Goal: Navigation & Orientation: Find specific page/section

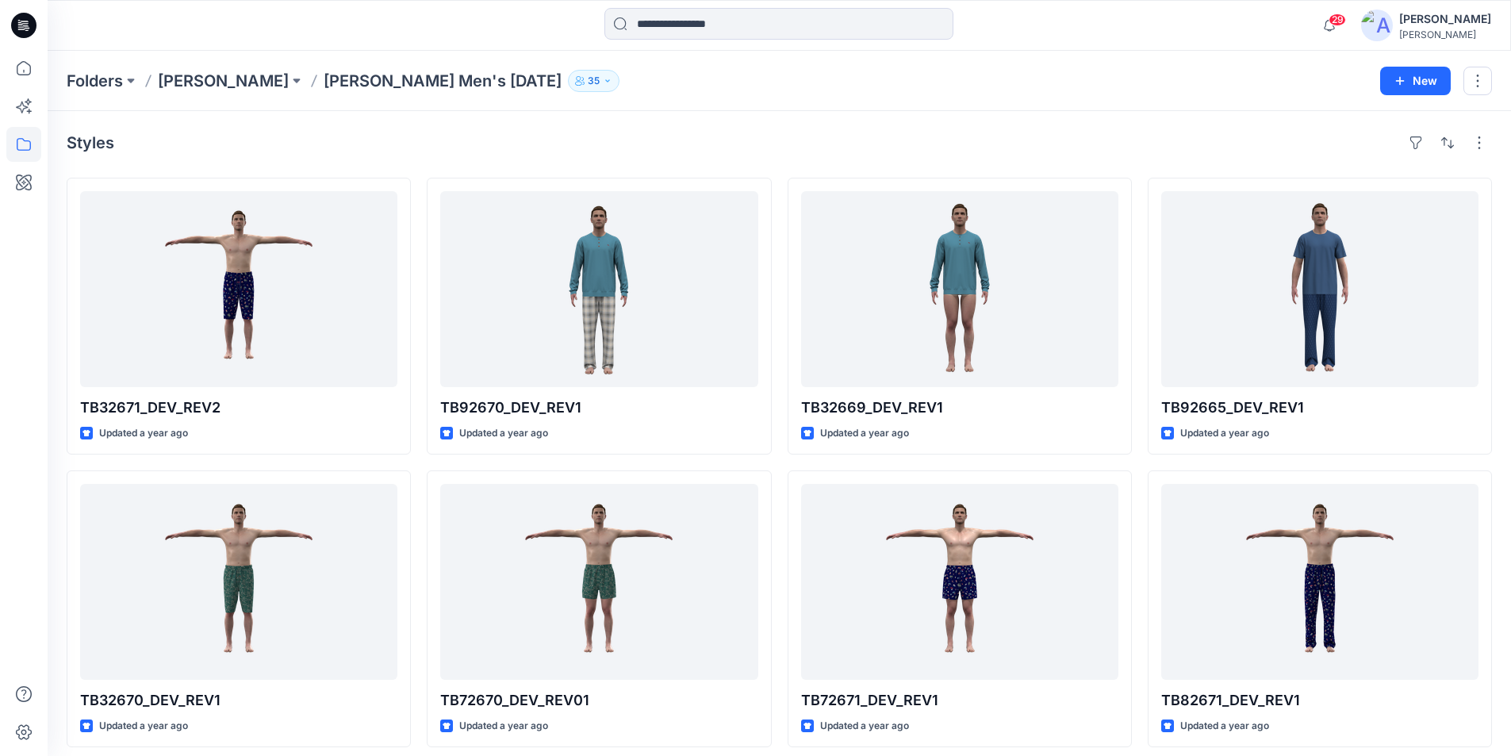
scroll to position [572, 0]
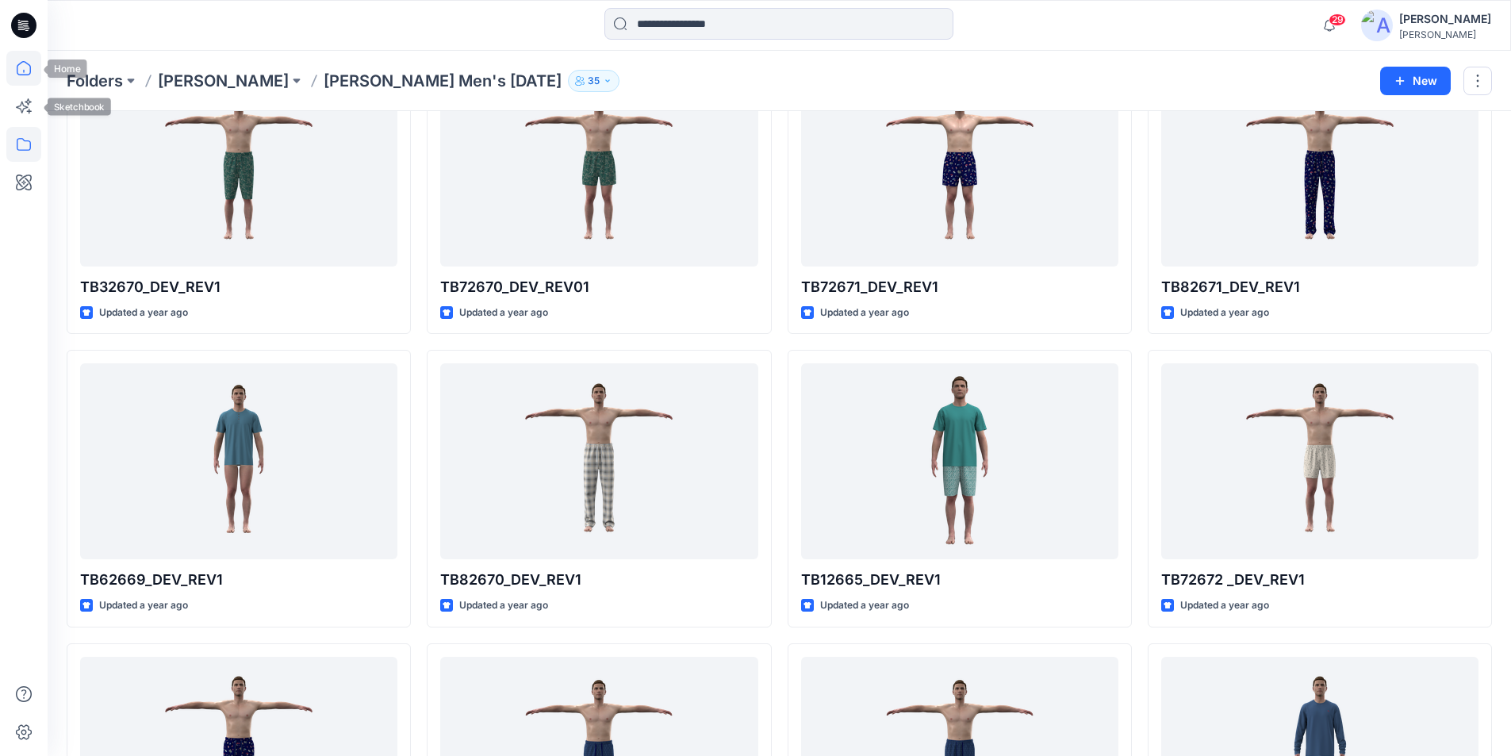
click at [21, 71] on icon at bounding box center [23, 68] width 35 height 35
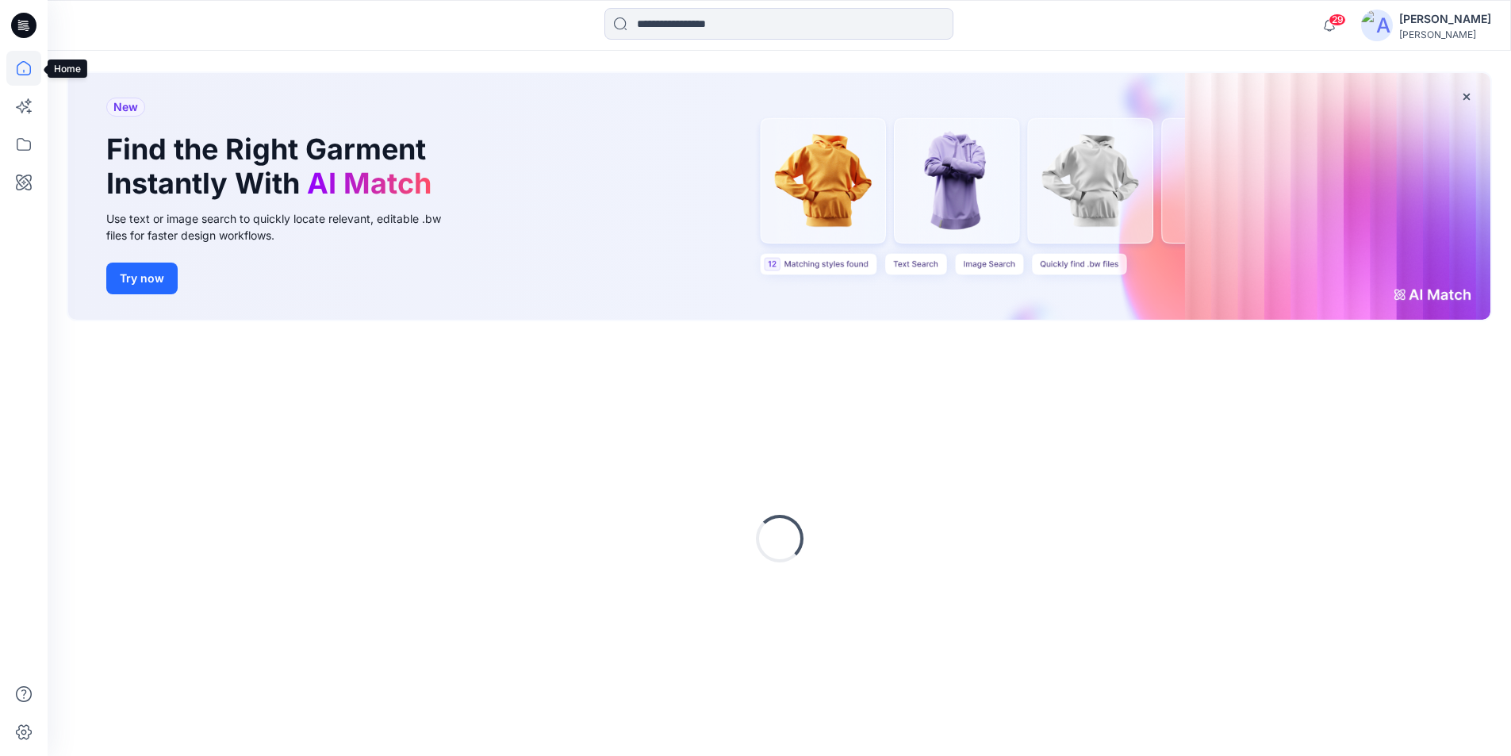
scroll to position [66, 0]
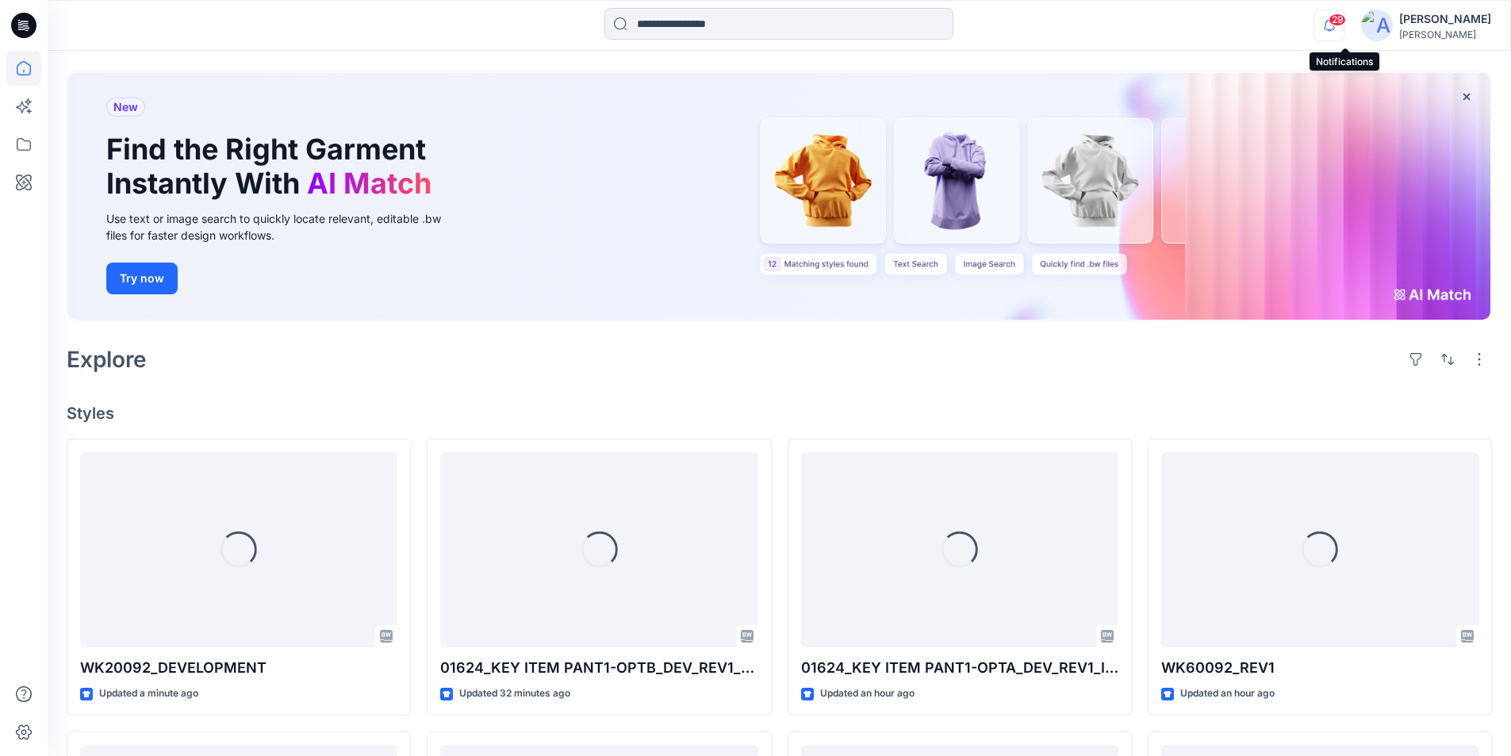
click at [1343, 25] on icon "button" at bounding box center [1329, 26] width 30 height 32
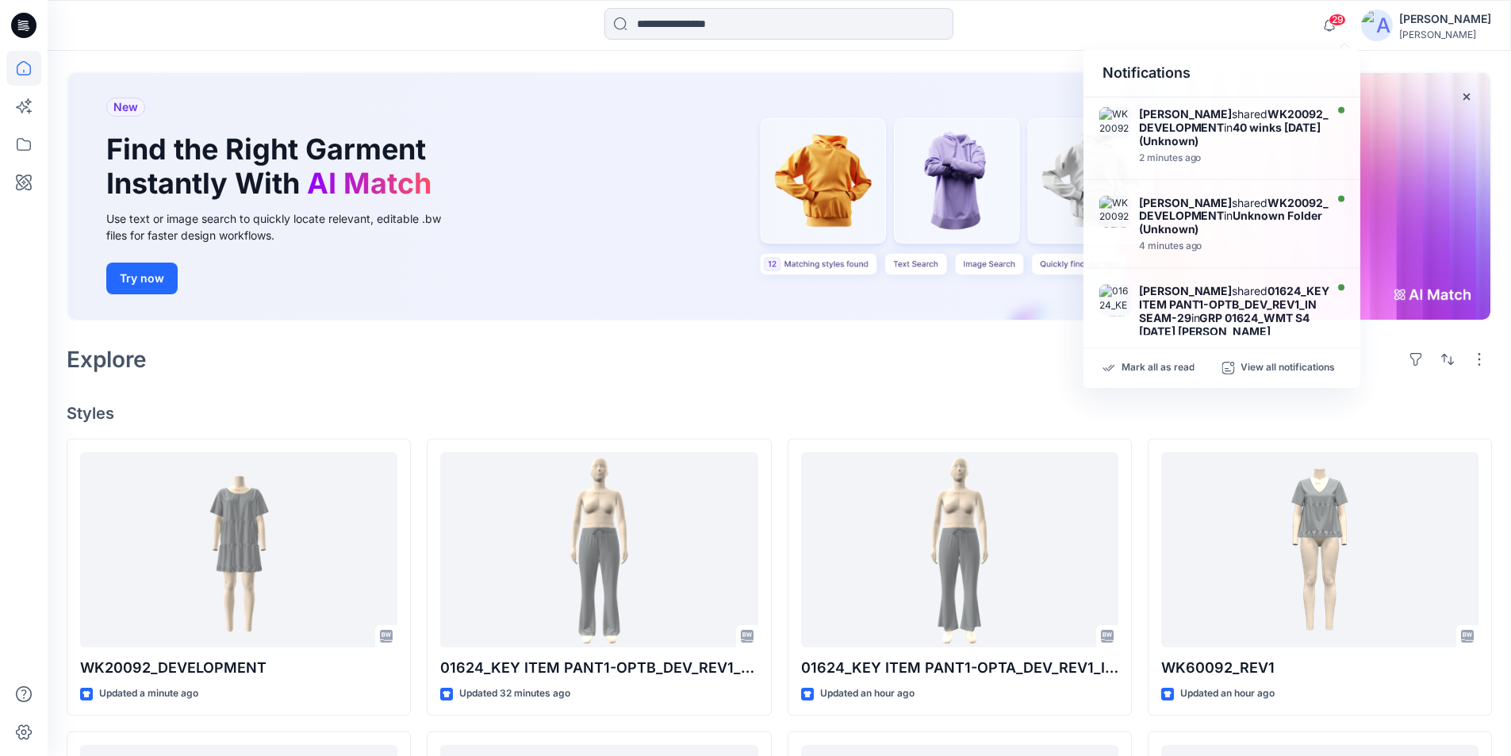
click at [1007, 30] on div at bounding box center [778, 25] width 731 height 35
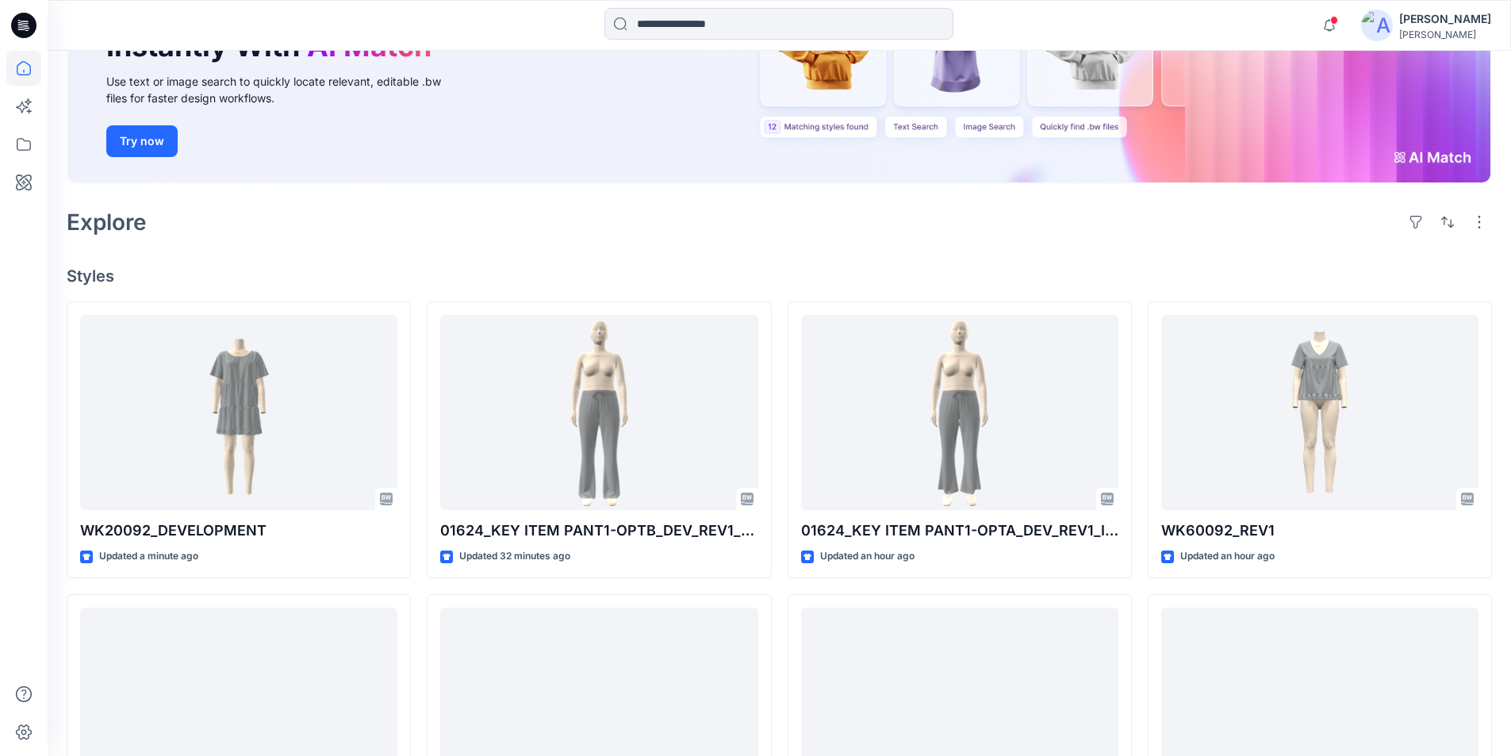
scroll to position [224, 0]
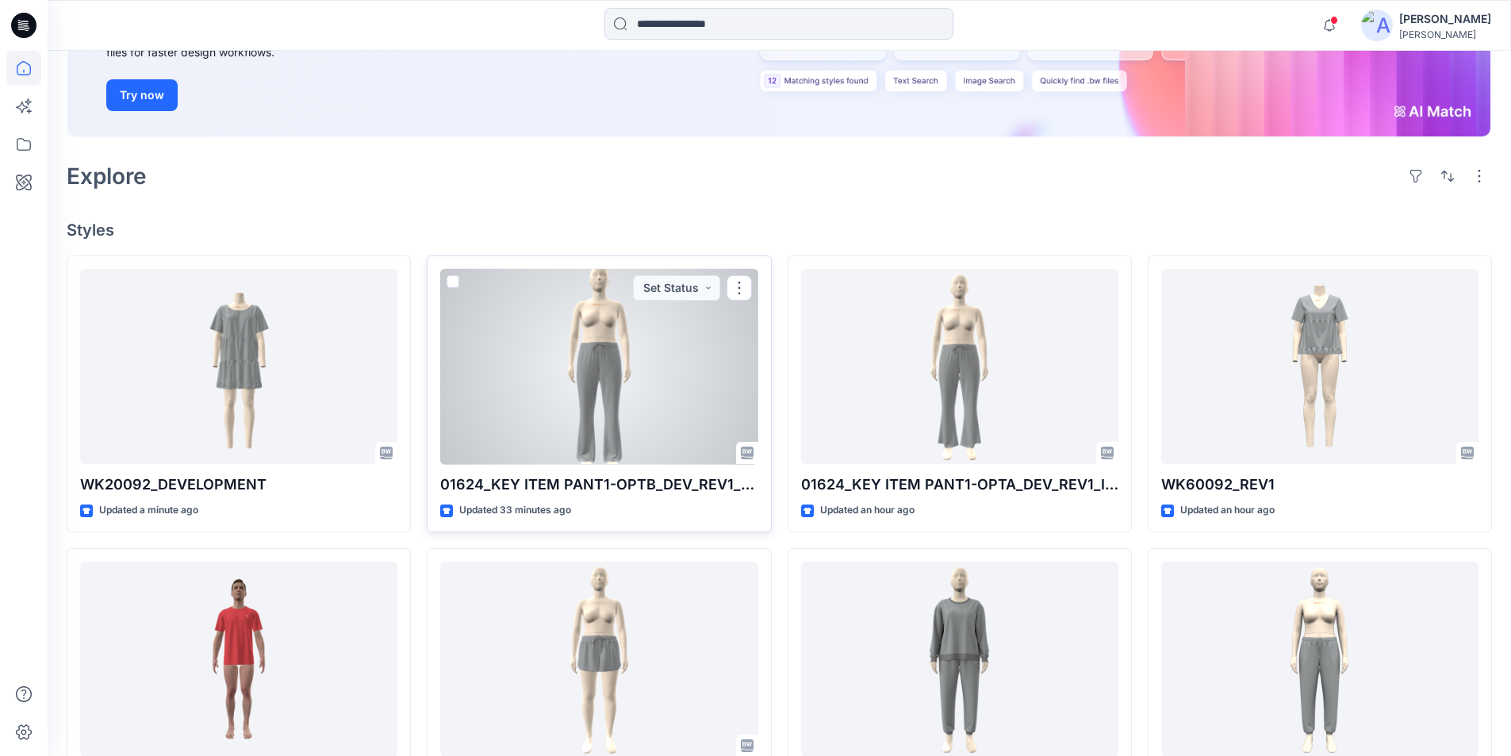
scroll to position [238, 0]
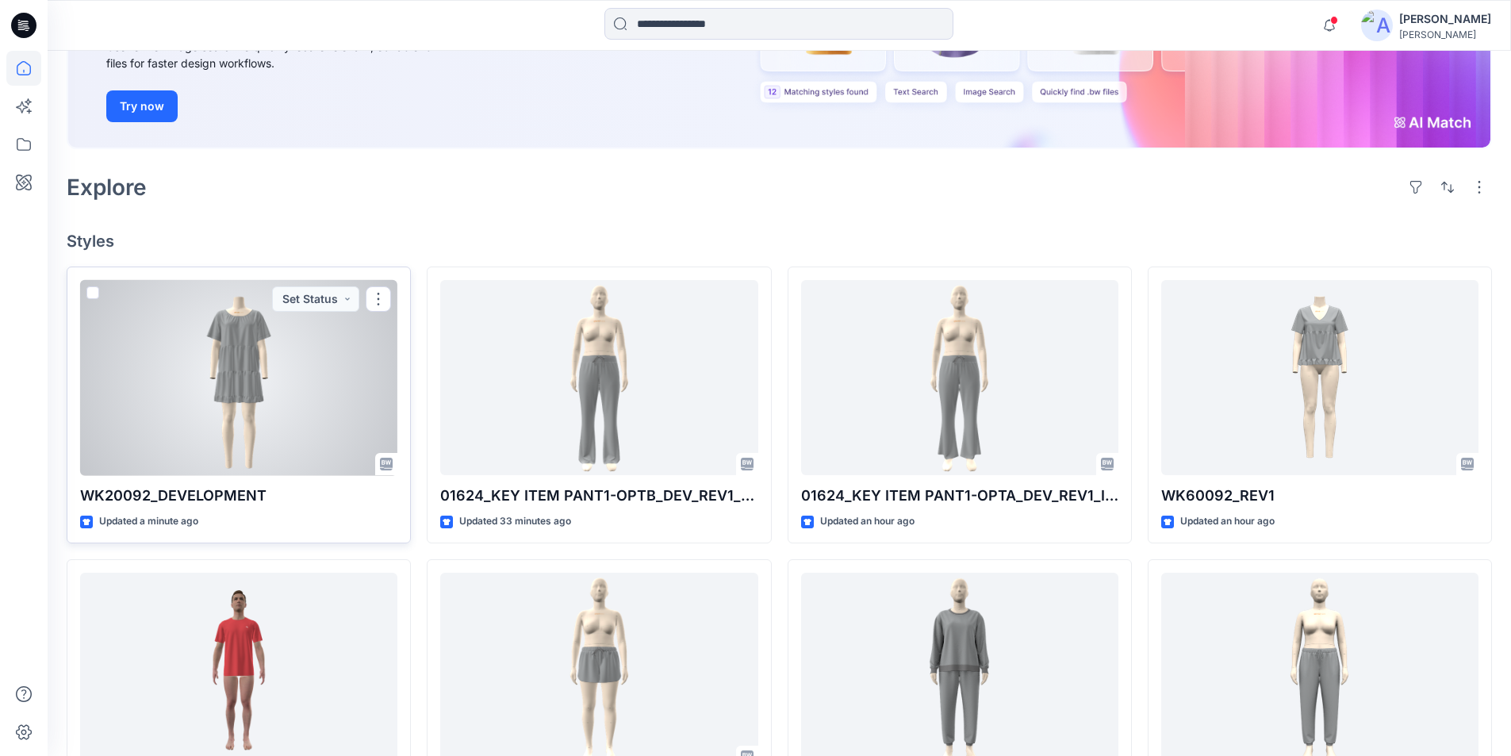
click at [263, 408] on div at bounding box center [238, 378] width 317 height 196
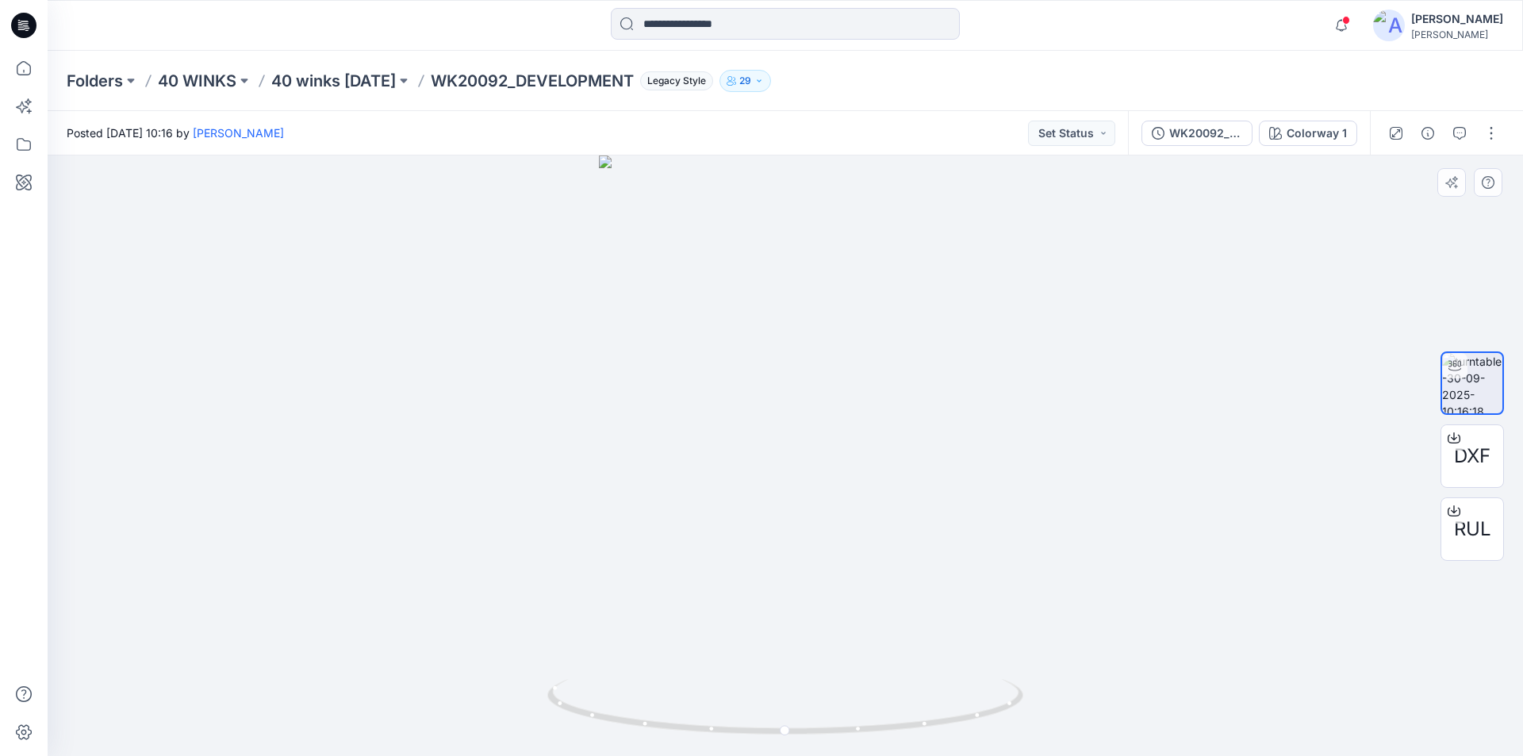
drag, startPoint x: 812, startPoint y: 328, endPoint x: 761, endPoint y: 568, distance: 245.0
click at [16, 71] on icon at bounding box center [23, 68] width 35 height 35
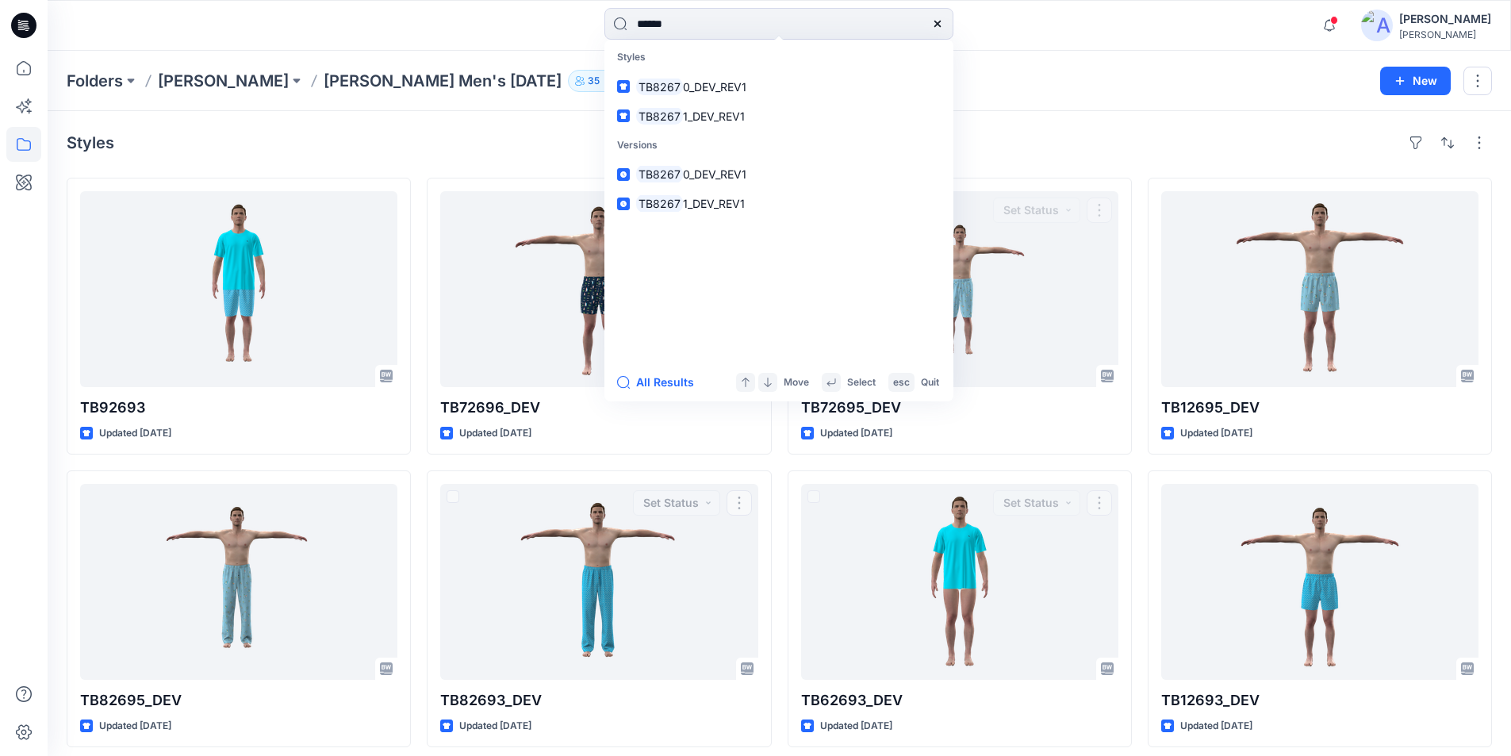
scroll to position [10, 0]
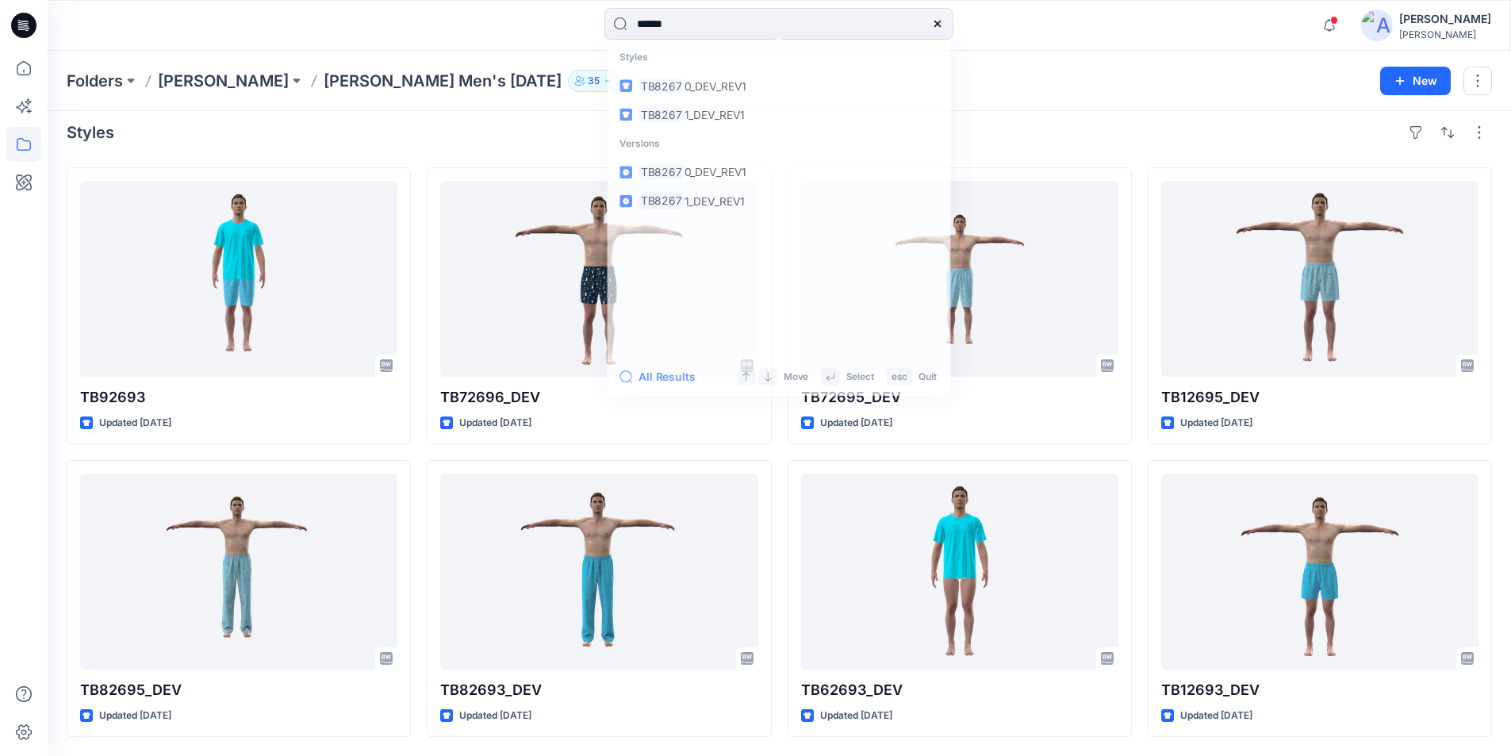
click at [1083, 58] on div "Folders Tommy Bahama Tommy Bahama Men's MAY 25 35 New" at bounding box center [780, 81] width 1464 height 60
